Goal: Task Accomplishment & Management: Manage account settings

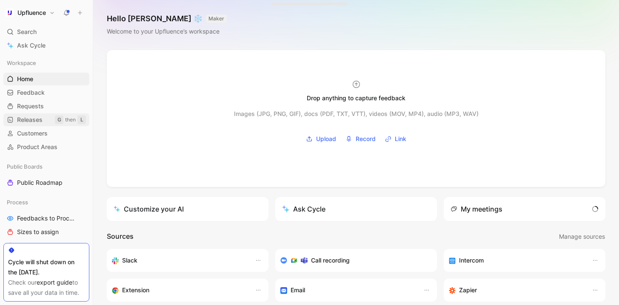
click at [39, 122] on span "Releases" at bounding box center [30, 120] width 26 height 9
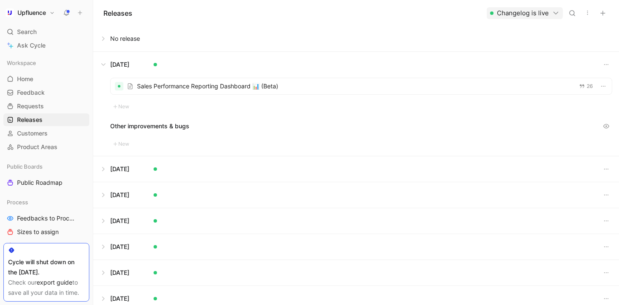
click at [105, 40] on button at bounding box center [356, 39] width 525 height 26
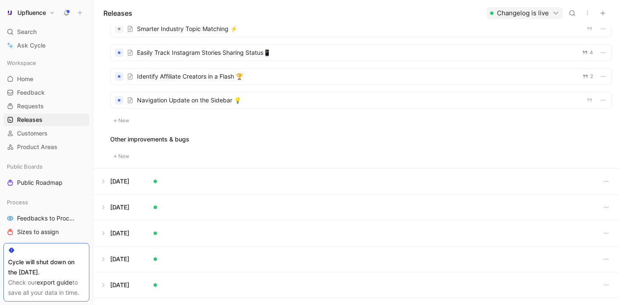
scroll to position [91, 0]
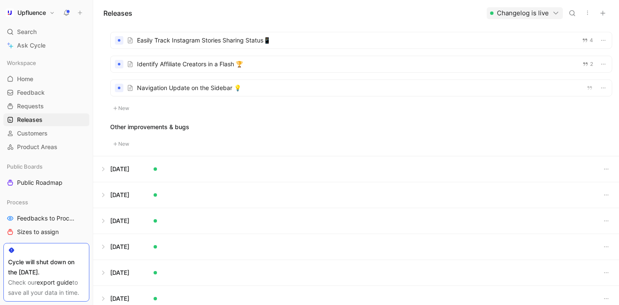
click at [102, 171] on button at bounding box center [356, 169] width 525 height 26
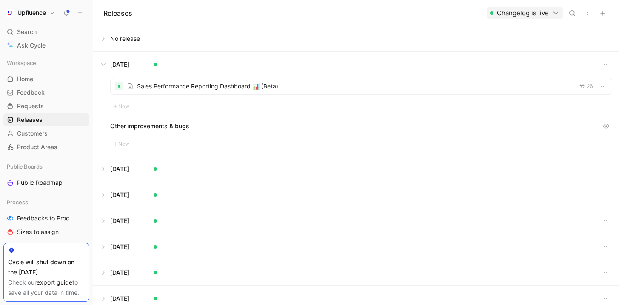
click at [173, 81] on div at bounding box center [361, 86] width 501 height 16
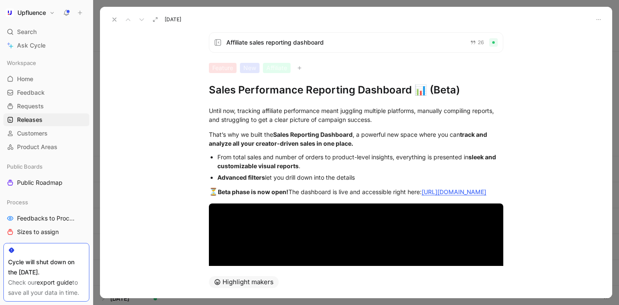
click at [111, 22] on icon at bounding box center [114, 19] width 7 height 7
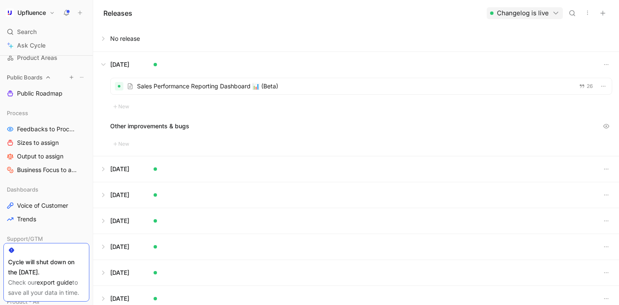
scroll to position [90, 0]
click at [29, 13] on h1 "Upfluence" at bounding box center [31, 13] width 28 height 8
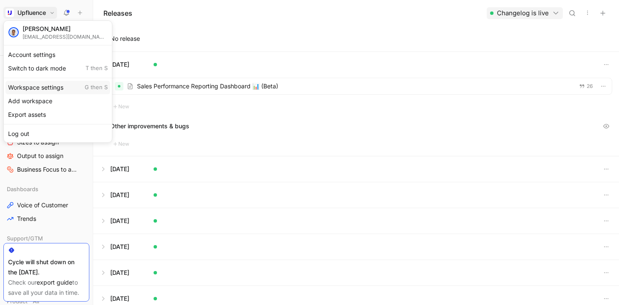
click at [43, 84] on div "Workspace settings G then S" at bounding box center [58, 88] width 105 height 14
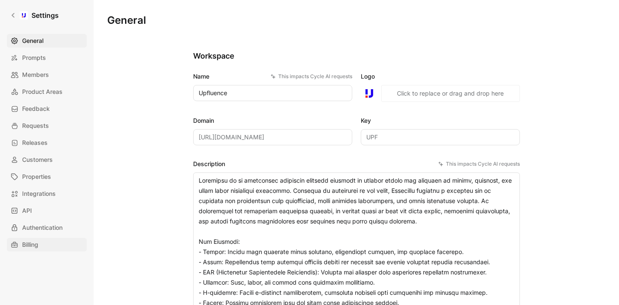
click at [41, 242] on link "Billing" at bounding box center [47, 245] width 80 height 14
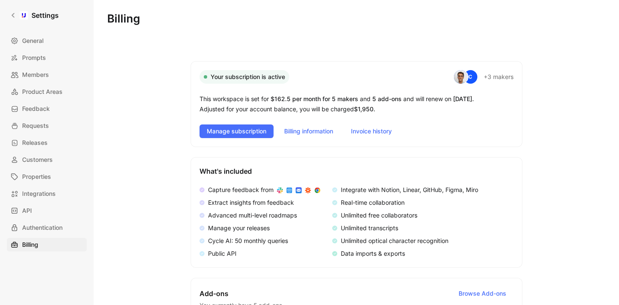
drag, startPoint x: 357, startPoint y: 109, endPoint x: 381, endPoint y: 109, distance: 24.2
click at [381, 109] on div "This workspace is set for $162.5 per month for 5 makers and 5 add-ons and will …" at bounding box center [356, 104] width 314 height 20
copy span "$1,950 ."
click at [287, 101] on span "$162.5 per month for 5 makers" at bounding box center [314, 98] width 88 height 7
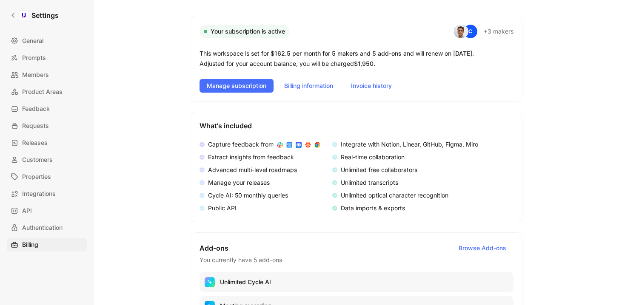
drag, startPoint x: 194, startPoint y: 127, endPoint x: 460, endPoint y: 219, distance: 280.8
click at [460, 219] on div "What's included Capture feedback from Extract insights from feedback Advanced m…" at bounding box center [356, 167] width 332 height 111
click at [511, 213] on div "Capture feedback from Extract insights from feedback Advanced multi-level roadm…" at bounding box center [356, 176] width 314 height 74
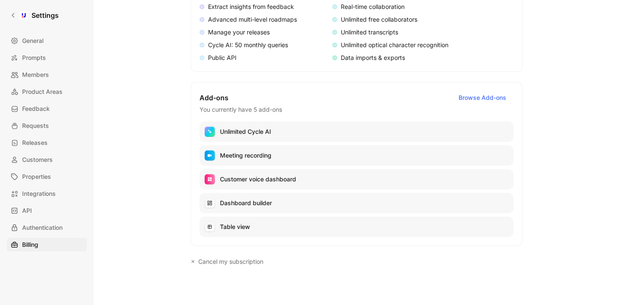
scroll to position [192, 0]
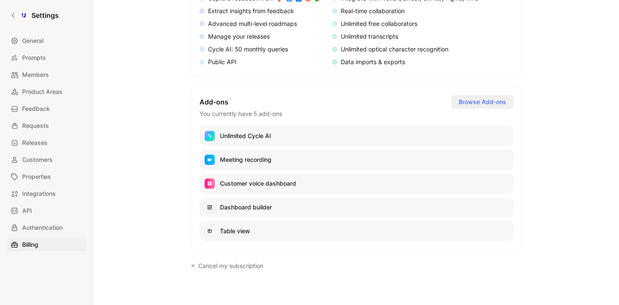
click at [484, 100] on span "Browse Add-ons" at bounding box center [482, 102] width 48 height 10
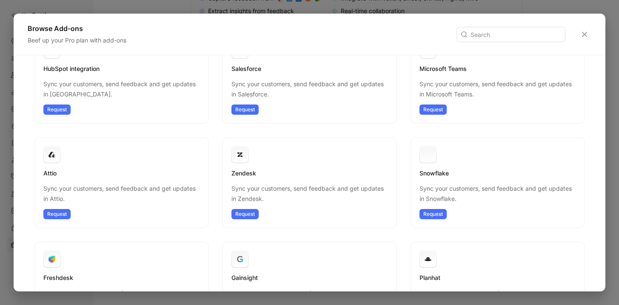
scroll to position [37, 0]
click at [581, 37] on icon "button" at bounding box center [584, 34] width 7 height 7
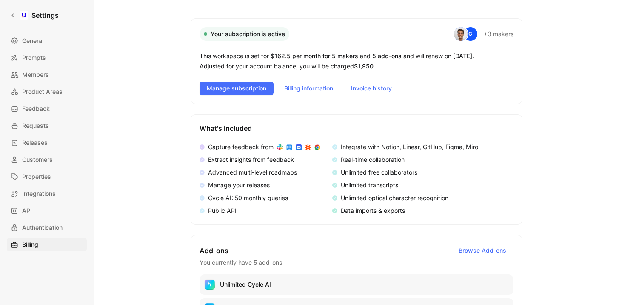
scroll to position [23, 0]
